Goal: Find specific page/section: Find specific page/section

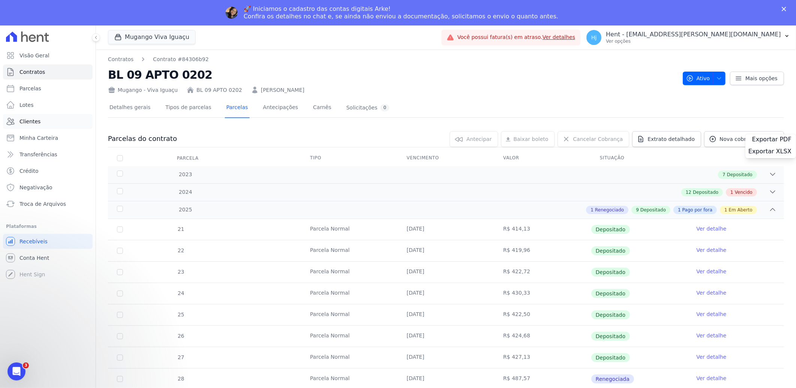
click at [31, 120] on span "Clientes" at bounding box center [29, 121] width 21 height 7
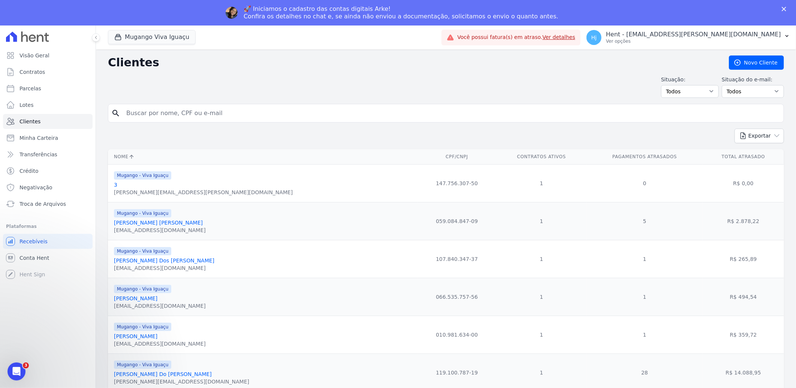
click at [172, 115] on input "search" at bounding box center [451, 113] width 658 height 15
paste input "[PERSON_NAME] Dos [PERSON_NAME]"
type input "[PERSON_NAME] Dos [PERSON_NAME]"
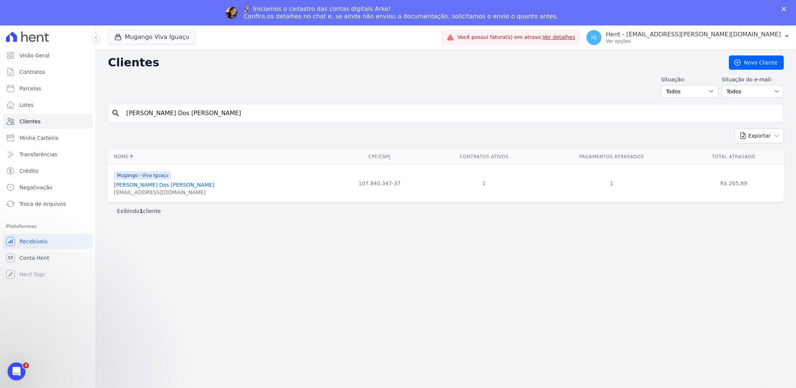
click at [145, 186] on link "[PERSON_NAME] Dos [PERSON_NAME]" at bounding box center [164, 185] width 100 height 6
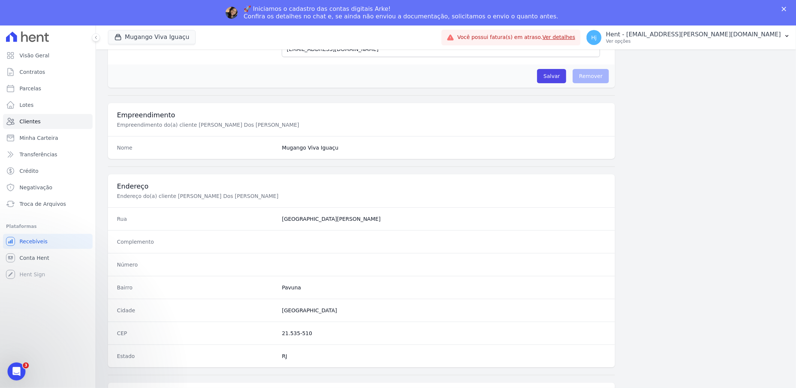
scroll to position [314, 0]
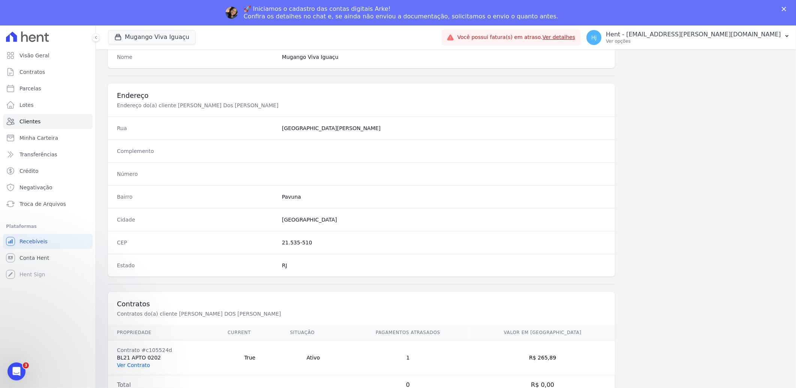
click at [135, 363] on link "Ver Contrato" at bounding box center [133, 365] width 33 height 6
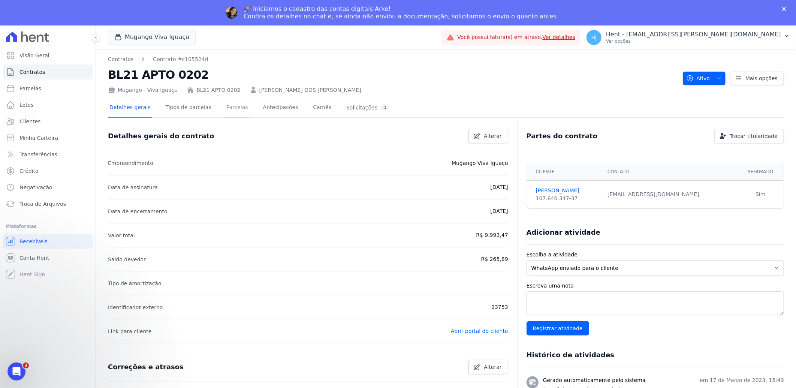
click at [225, 103] on link "Parcelas" at bounding box center [237, 108] width 25 height 20
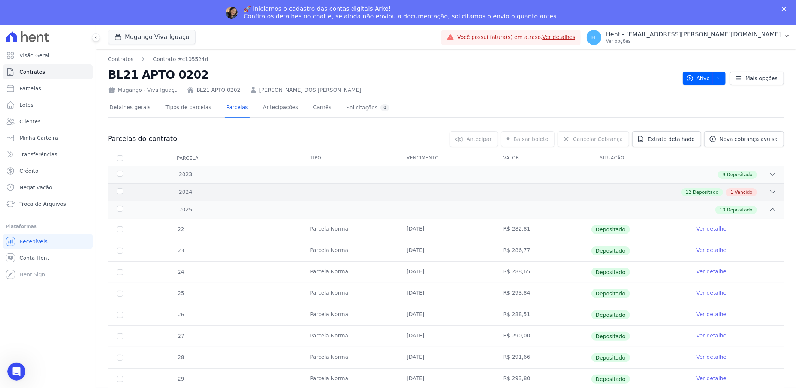
click at [635, 188] on div "12 Depositado 1 Vencido" at bounding box center [479, 192] width 594 height 8
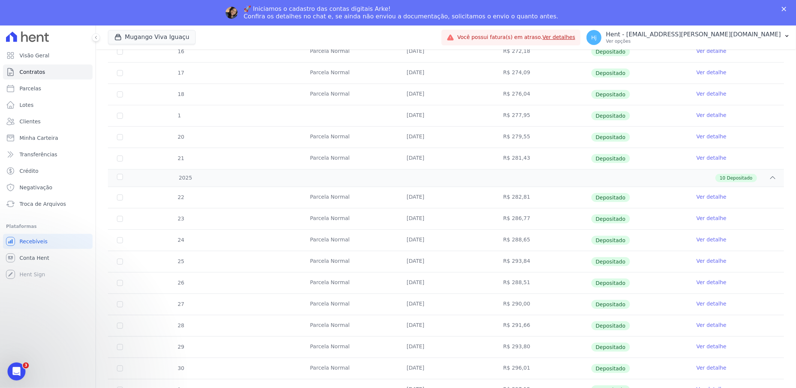
scroll to position [319, 0]
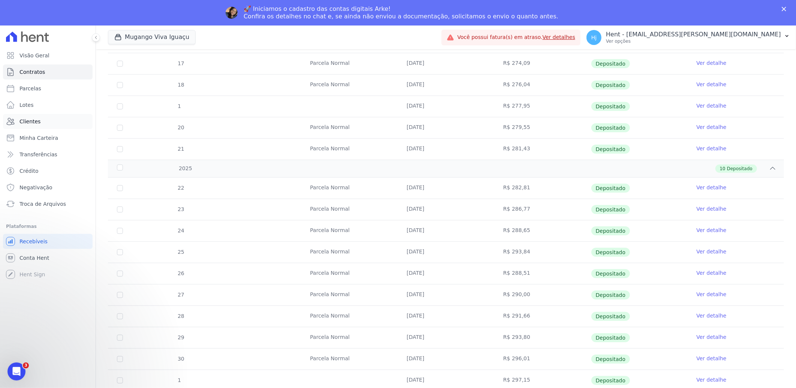
click at [36, 122] on span "Clientes" at bounding box center [29, 121] width 21 height 7
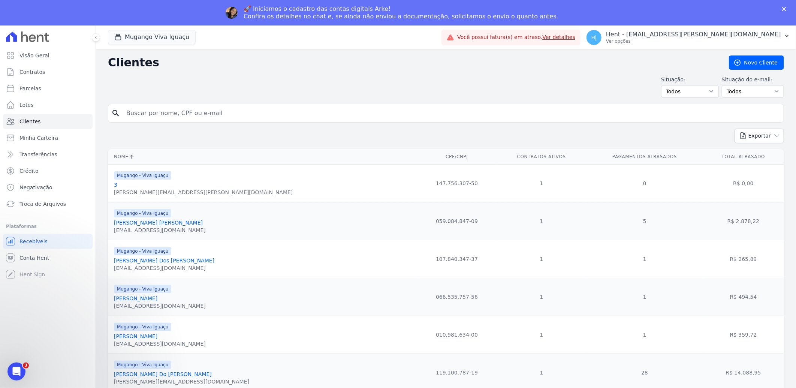
click at [130, 115] on input "search" at bounding box center [451, 113] width 658 height 15
paste input "[PERSON_NAME] [PERSON_NAME]"
type input "[PERSON_NAME] [PERSON_NAME]"
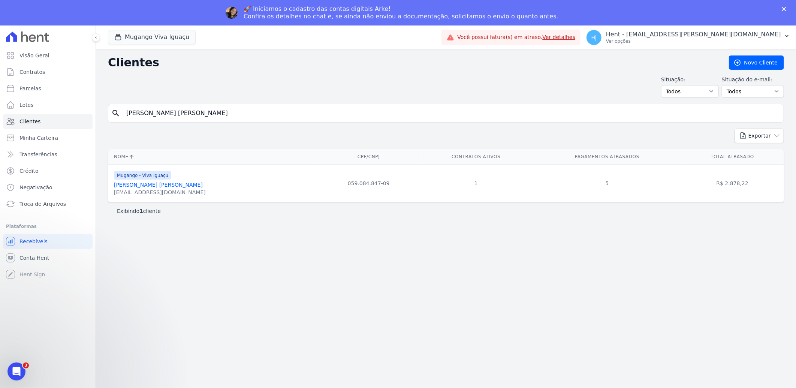
click at [178, 187] on link "[PERSON_NAME] [PERSON_NAME]" at bounding box center [158, 185] width 89 height 6
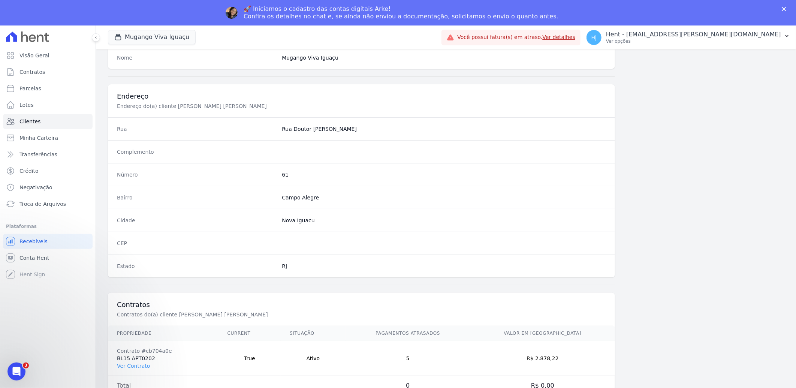
scroll to position [314, 0]
click at [143, 367] on link "Ver Contrato" at bounding box center [133, 365] width 33 height 6
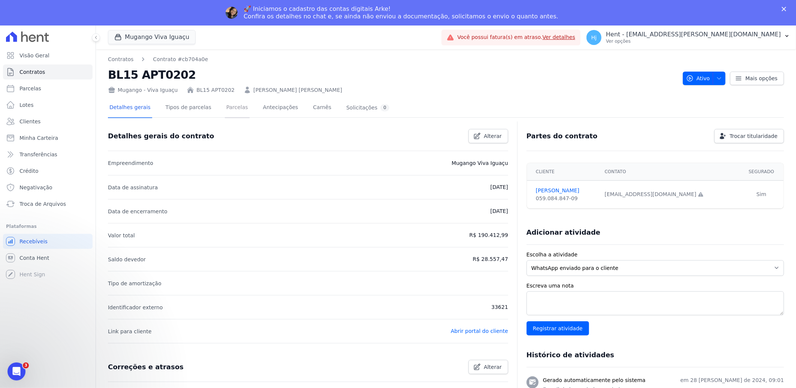
click at [225, 107] on link "Parcelas" at bounding box center [237, 108] width 25 height 20
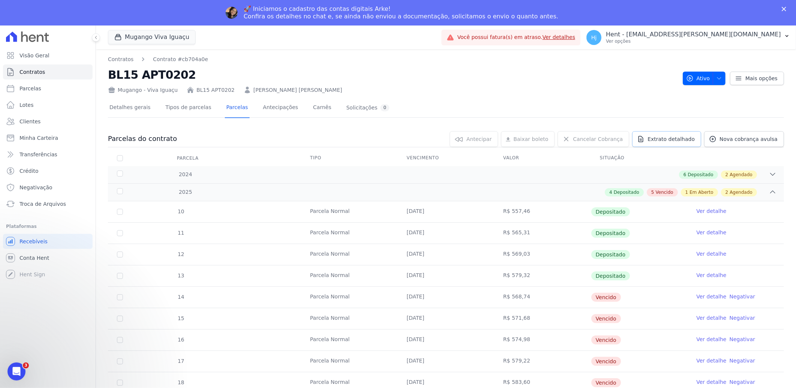
click at [661, 137] on span "Extrato detalhado" at bounding box center [670, 138] width 47 height 7
click at [758, 137] on span "Exportar PDF" at bounding box center [771, 139] width 39 height 7
click at [130, 61] on link "Contratos" at bounding box center [120, 59] width 25 height 8
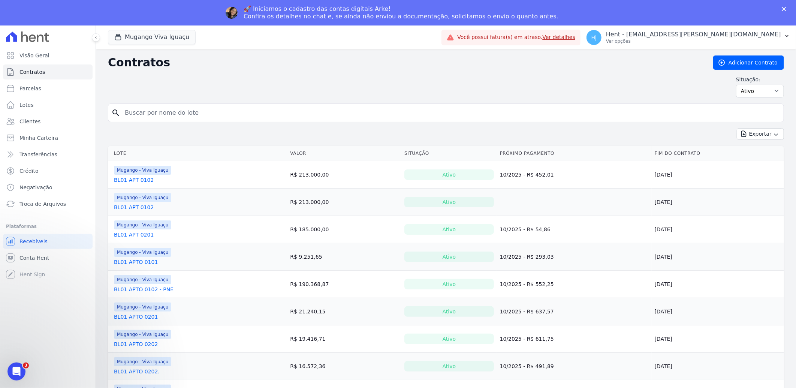
click at [137, 178] on link "BL01 APT 0102" at bounding box center [134, 179] width 40 height 7
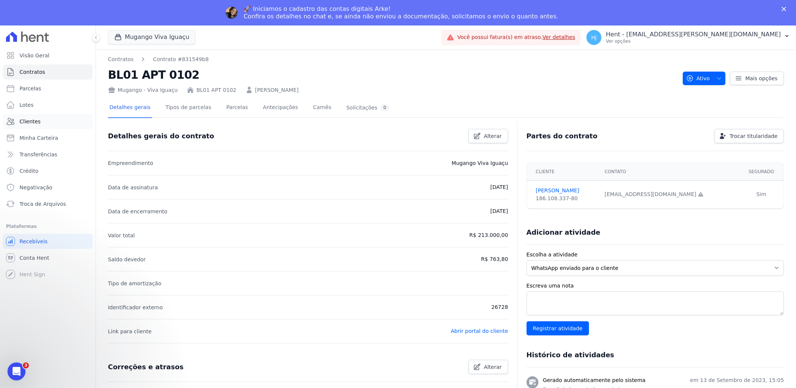
click at [32, 119] on span "Clientes" at bounding box center [29, 121] width 21 height 7
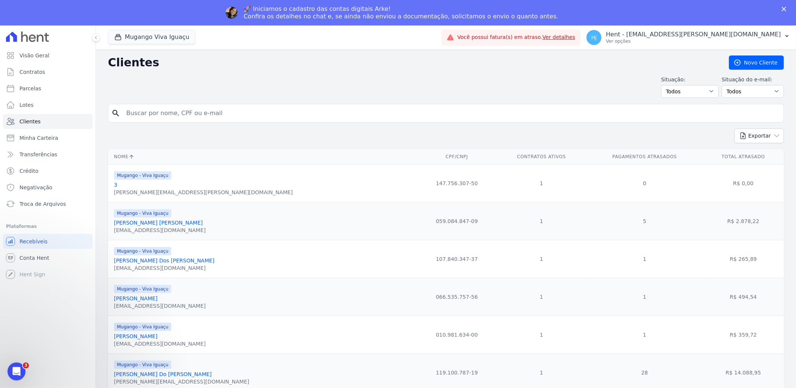
click at [182, 115] on input "search" at bounding box center [451, 113] width 658 height 15
paste input "[PERSON_NAME] Dos [PERSON_NAME]"
type input "[PERSON_NAME] Dos [PERSON_NAME]"
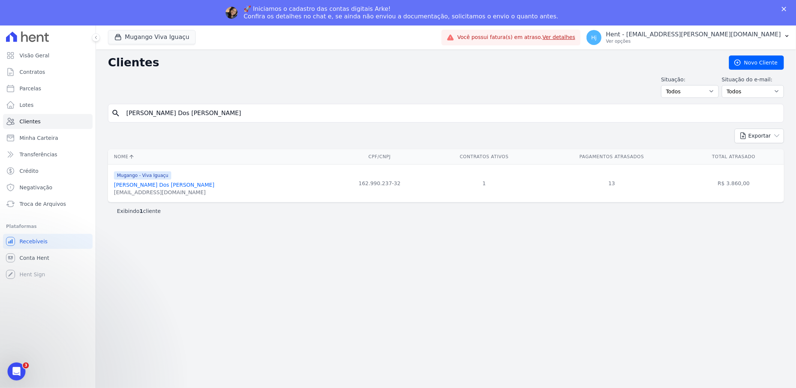
click at [171, 187] on link "[PERSON_NAME] Dos [PERSON_NAME]" at bounding box center [164, 185] width 100 height 6
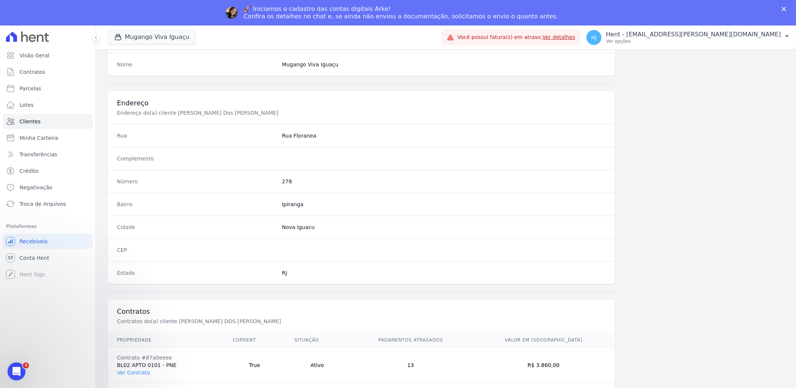
scroll to position [314, 0]
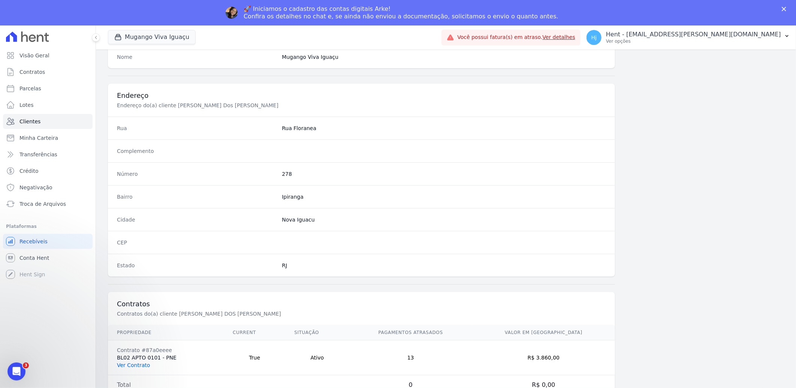
click at [137, 364] on link "Ver Contrato" at bounding box center [133, 365] width 33 height 6
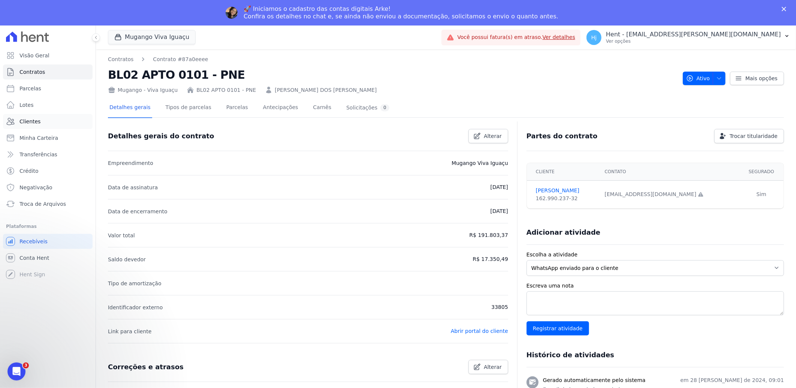
click at [35, 121] on span "Clientes" at bounding box center [29, 121] width 21 height 7
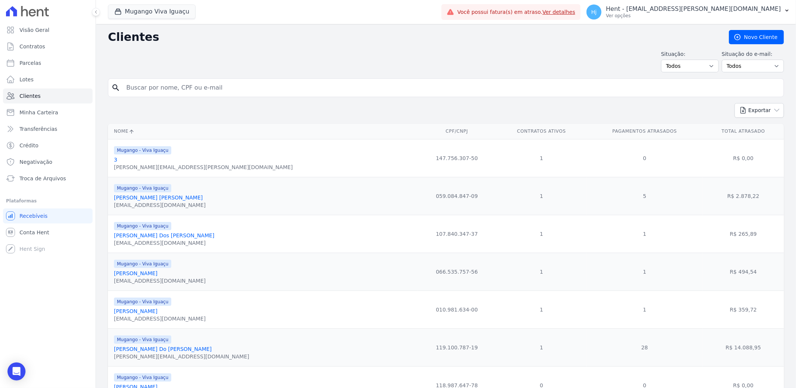
click at [219, 89] on input "search" at bounding box center [451, 87] width 658 height 15
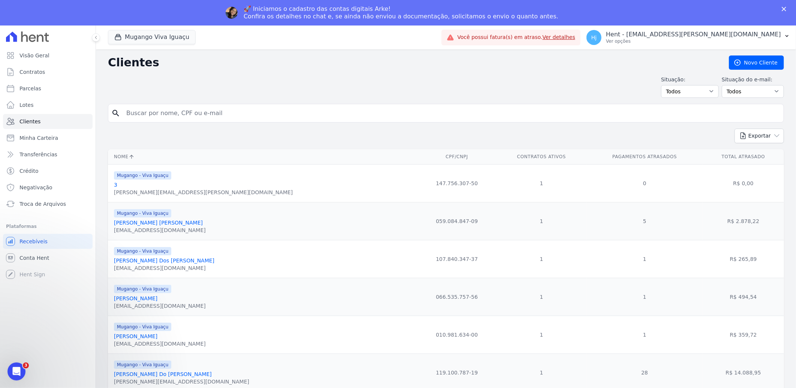
drag, startPoint x: 219, startPoint y: 89, endPoint x: 154, endPoint y: 112, distance: 69.1
paste input "[PERSON_NAME]"
type input "[PERSON_NAME]"
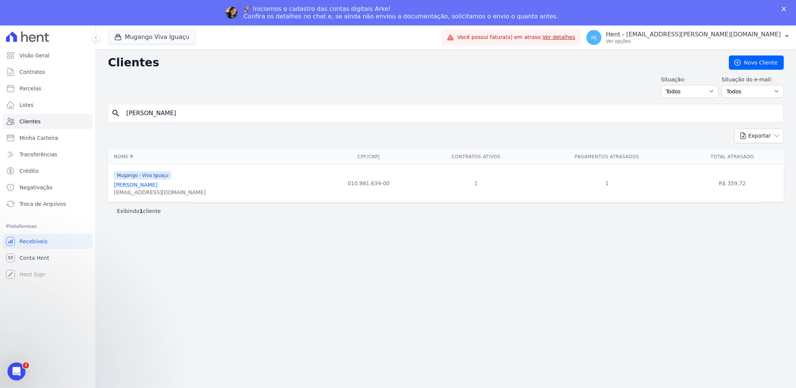
click at [144, 186] on link "[PERSON_NAME]" at bounding box center [135, 185] width 43 height 6
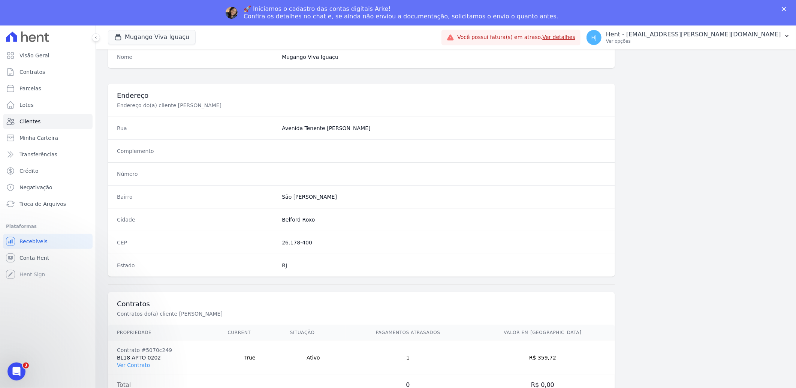
scroll to position [314, 0]
click at [139, 365] on link "Ver Contrato" at bounding box center [133, 365] width 33 height 6
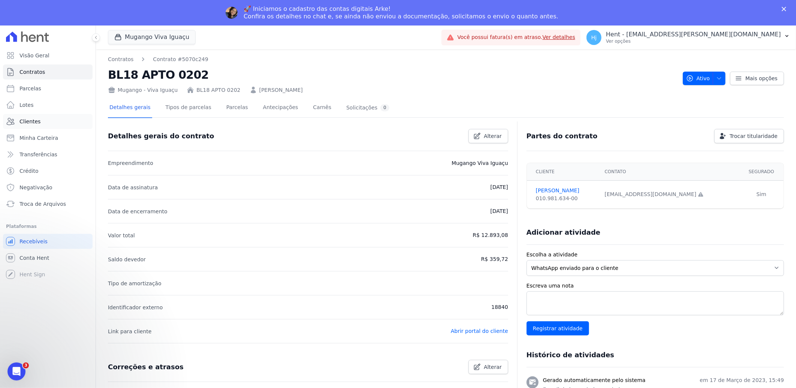
click at [34, 120] on span "Clientes" at bounding box center [29, 121] width 21 height 7
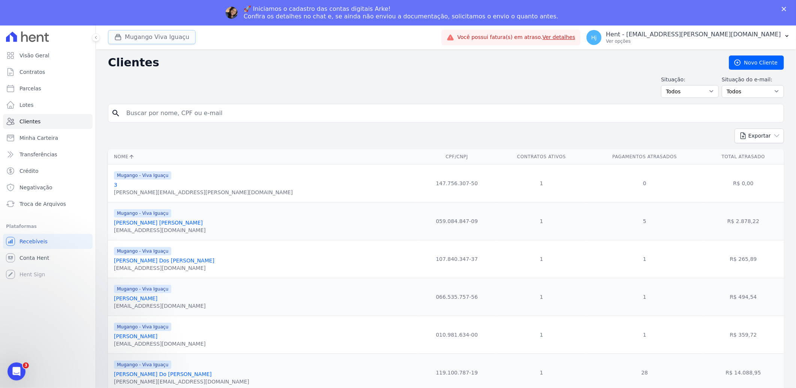
click at [151, 36] on button "Mugango Viva Iguaçu" at bounding box center [152, 37] width 88 height 14
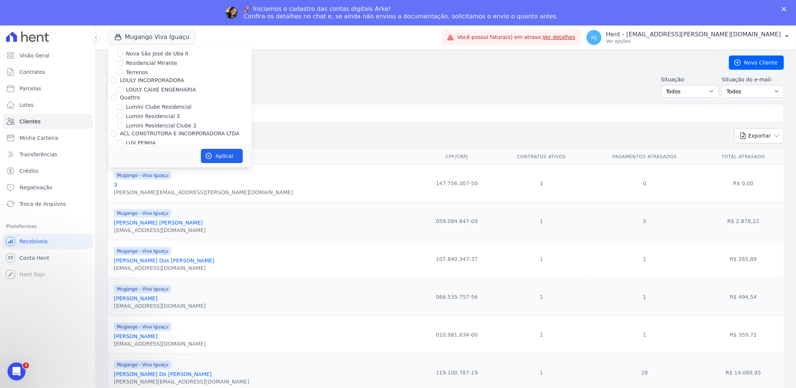
scroll to position [3055, 0]
